Goal: Browse casually

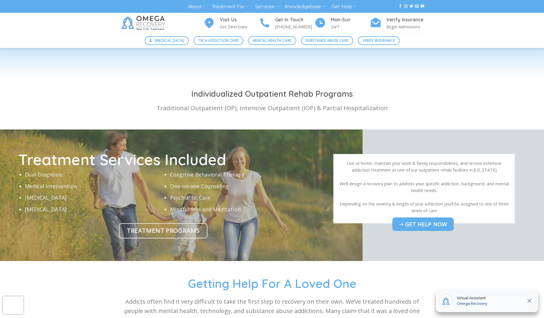
scroll to position [1939, 0]
